Goal: Contribute content: Contribute content

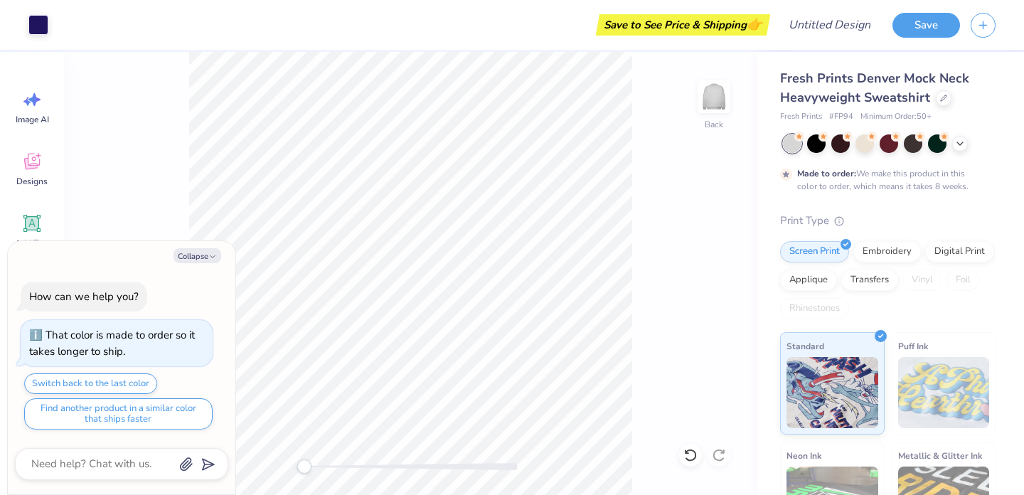
click at [188, 201] on div "Back" at bounding box center [411, 273] width 694 height 443
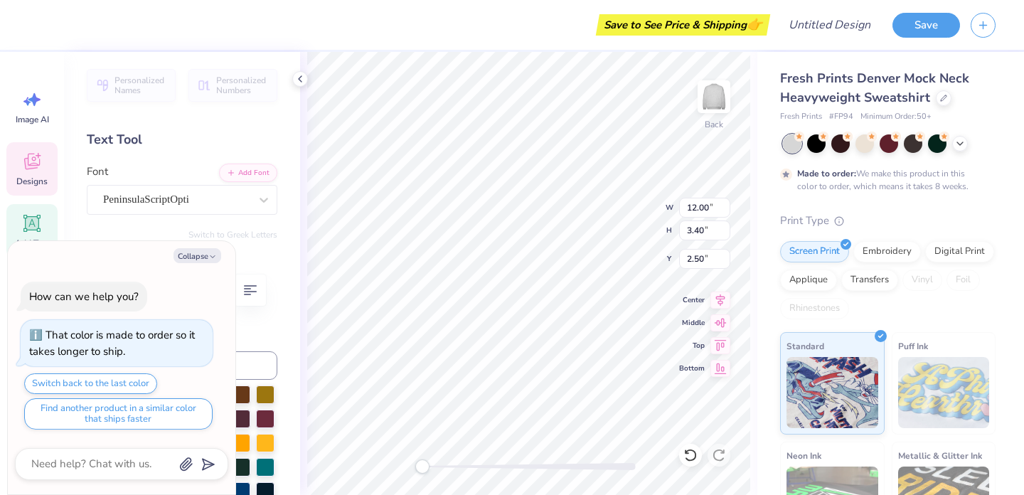
scroll to position [0, 4]
type textarea "x"
type textarea "G"
type textarea "x"
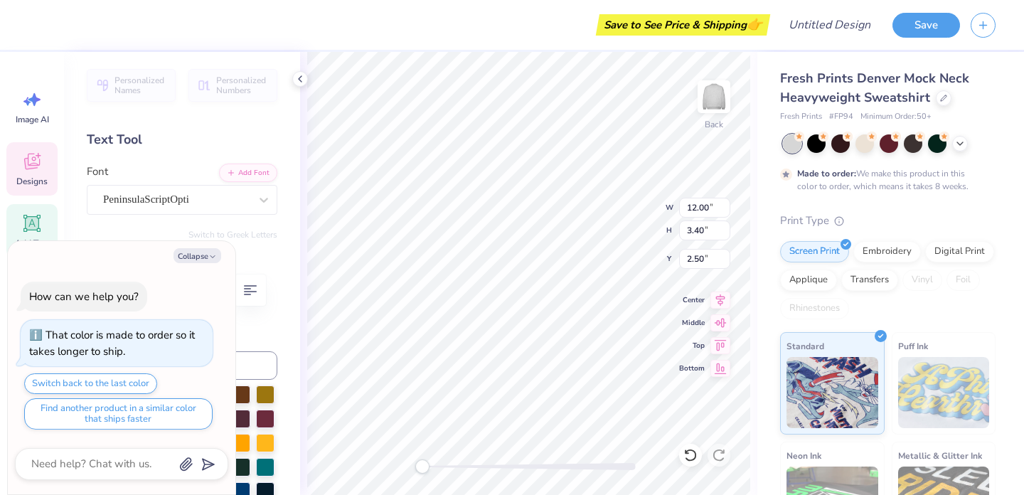
type textarea "Ge"
type textarea "x"
type textarea "Geo"
type textarea "x"
type textarea "[PERSON_NAME]"
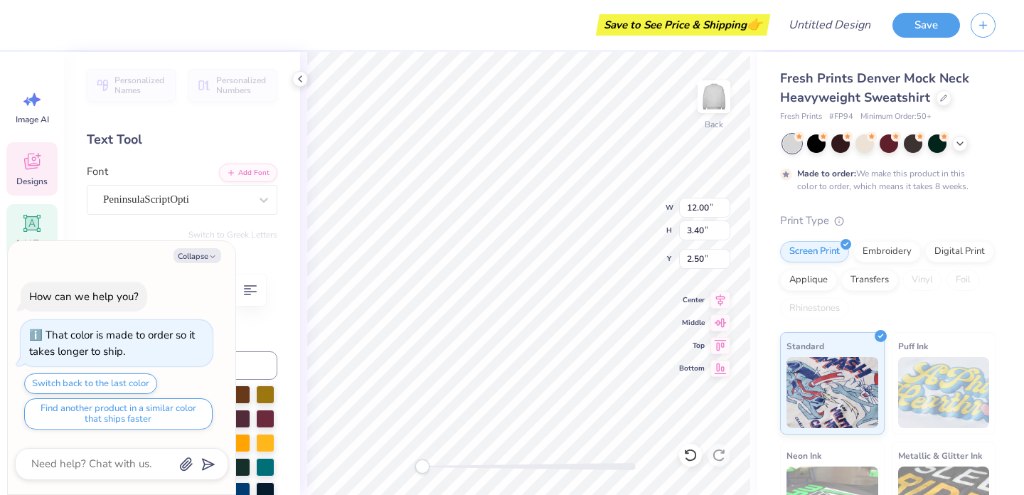
type textarea "x"
type textarea "[PERSON_NAME]"
type textarea "x"
type textarea "[PERSON_NAME]"
type textarea "x"
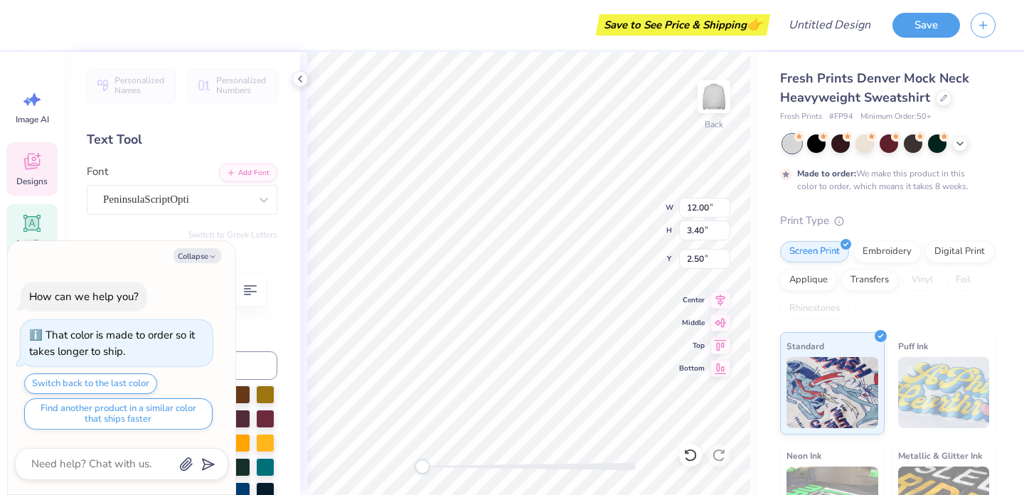
type textarea "[PERSON_NAME]"
type textarea "x"
type textarea "[PERSON_NAME]"
type textarea "x"
type textarea "[PERSON_NAME]"
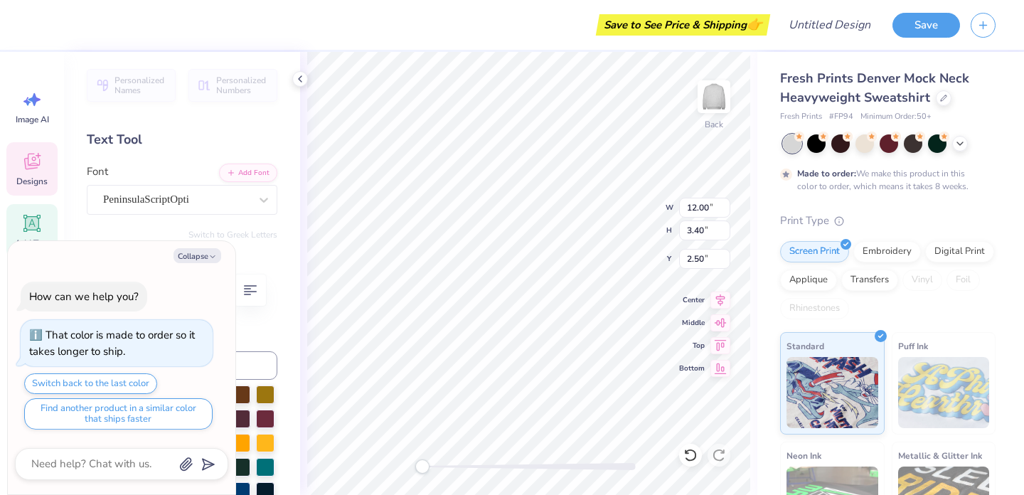
type textarea "x"
type textarea "[PERSON_NAME]"
type textarea "x"
type textarea "[PERSON_NAME]"
type textarea "x"
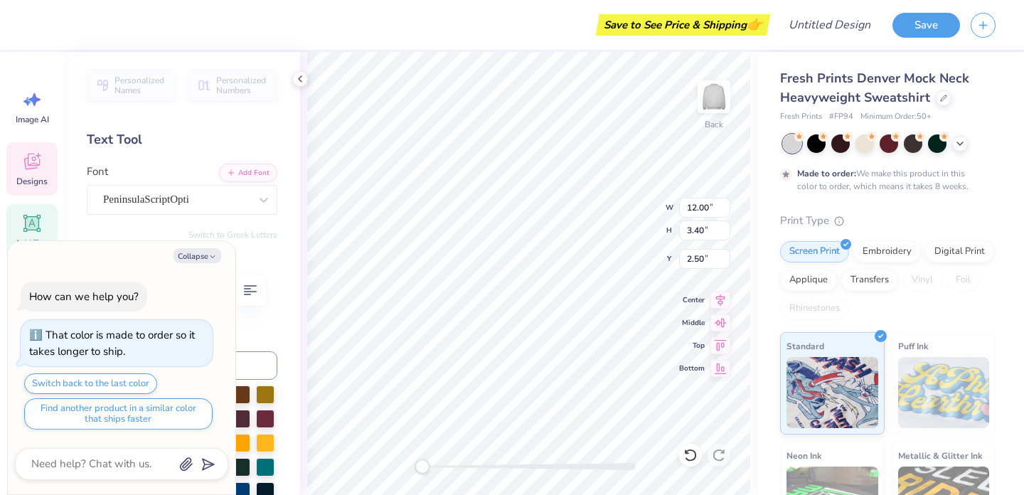
type textarea "[PERSON_NAME]"
type textarea "x"
type textarea "[PERSON_NAME][US_STATE]"
type textarea "x"
